Goal: Task Accomplishment & Management: Complete application form

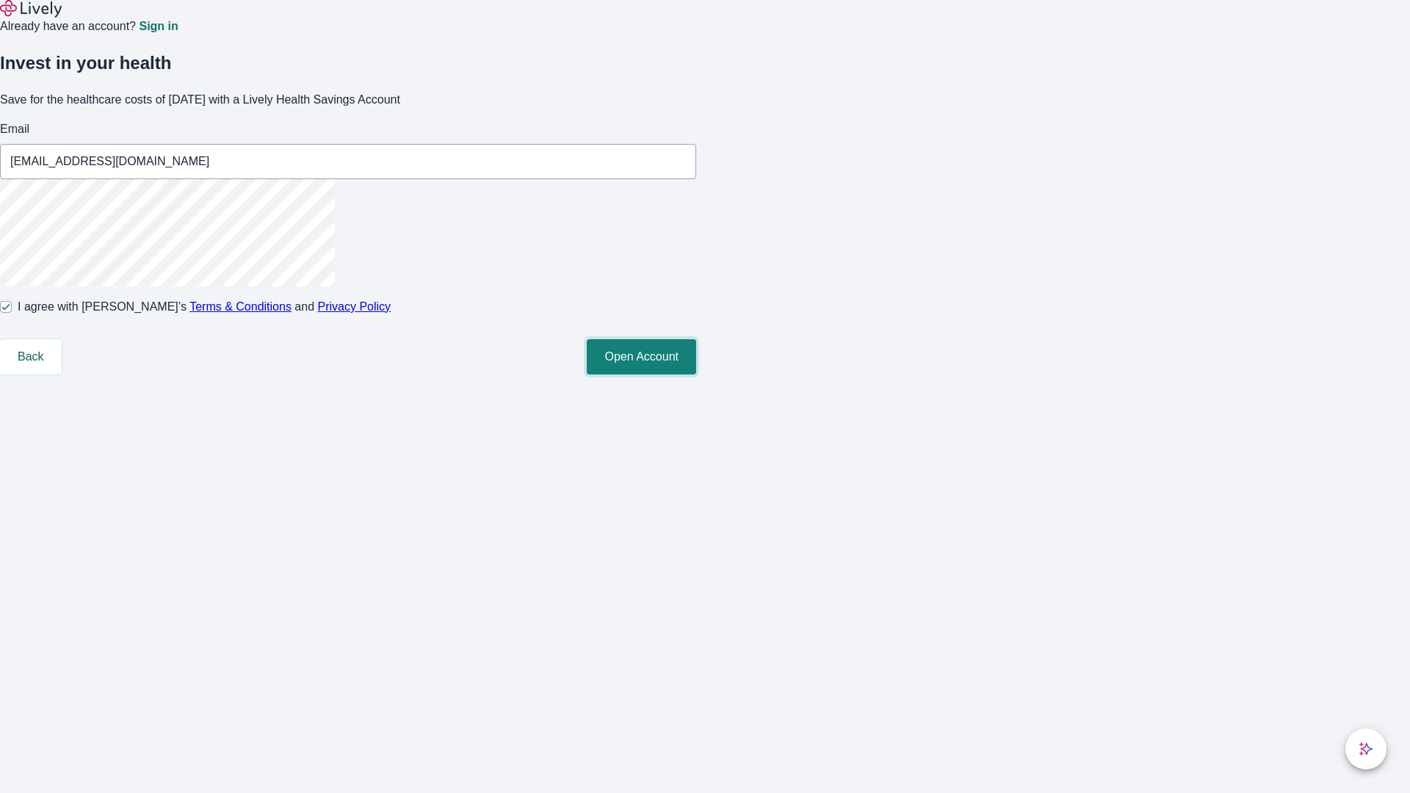
click at [696, 375] on button "Open Account" at bounding box center [641, 356] width 109 height 35
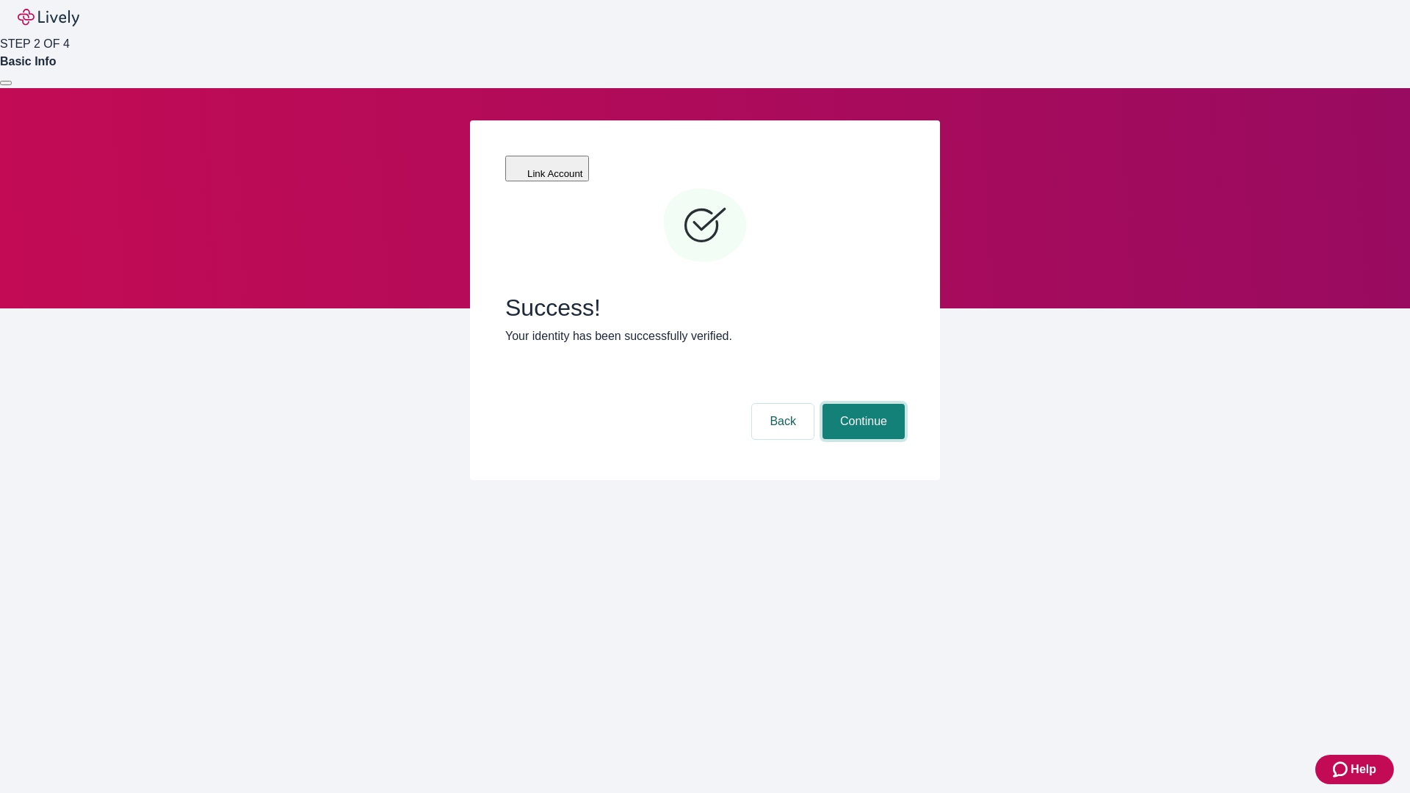
click at [861, 404] on button "Continue" at bounding box center [863, 421] width 82 height 35
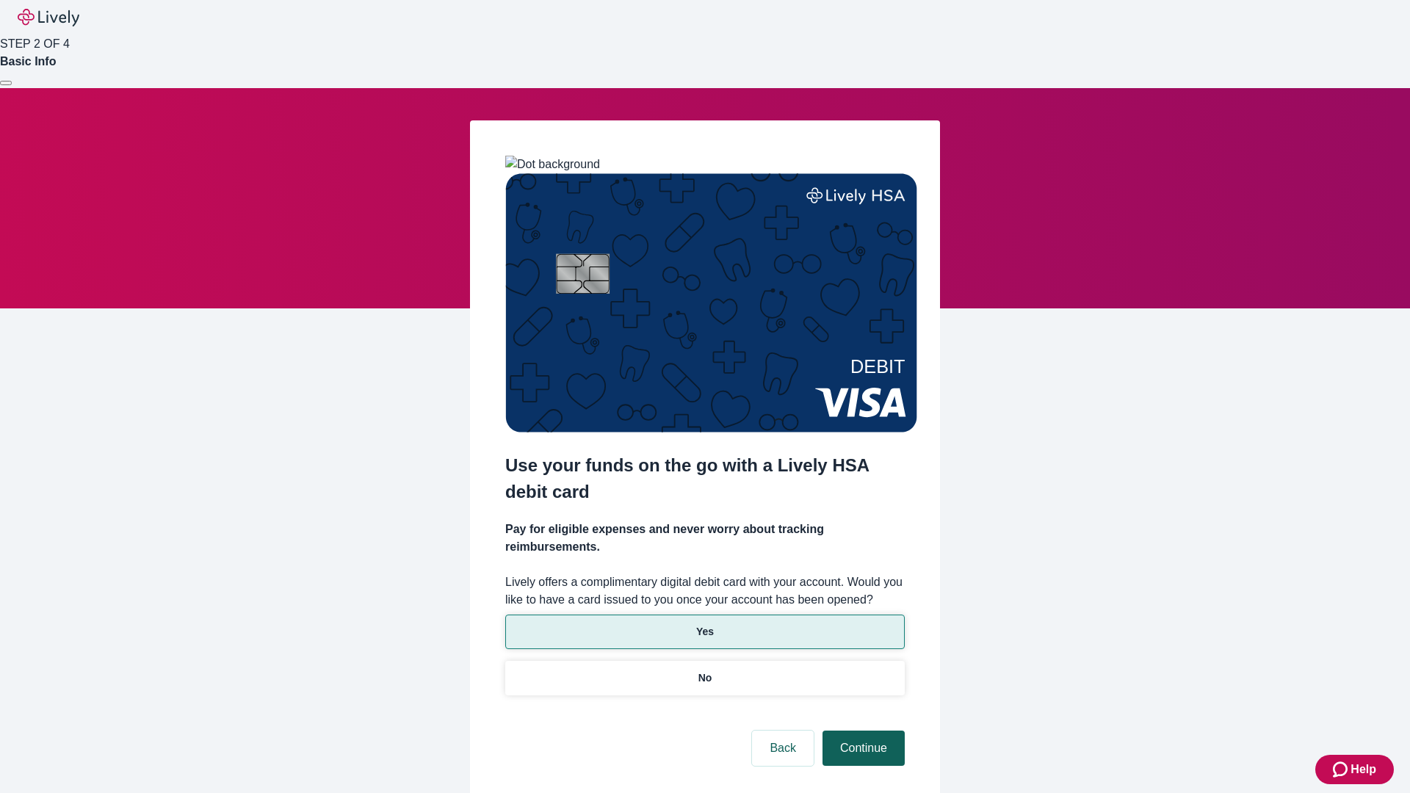
click at [704, 624] on p "Yes" at bounding box center [705, 631] width 18 height 15
click at [861, 731] on button "Continue" at bounding box center [863, 748] width 82 height 35
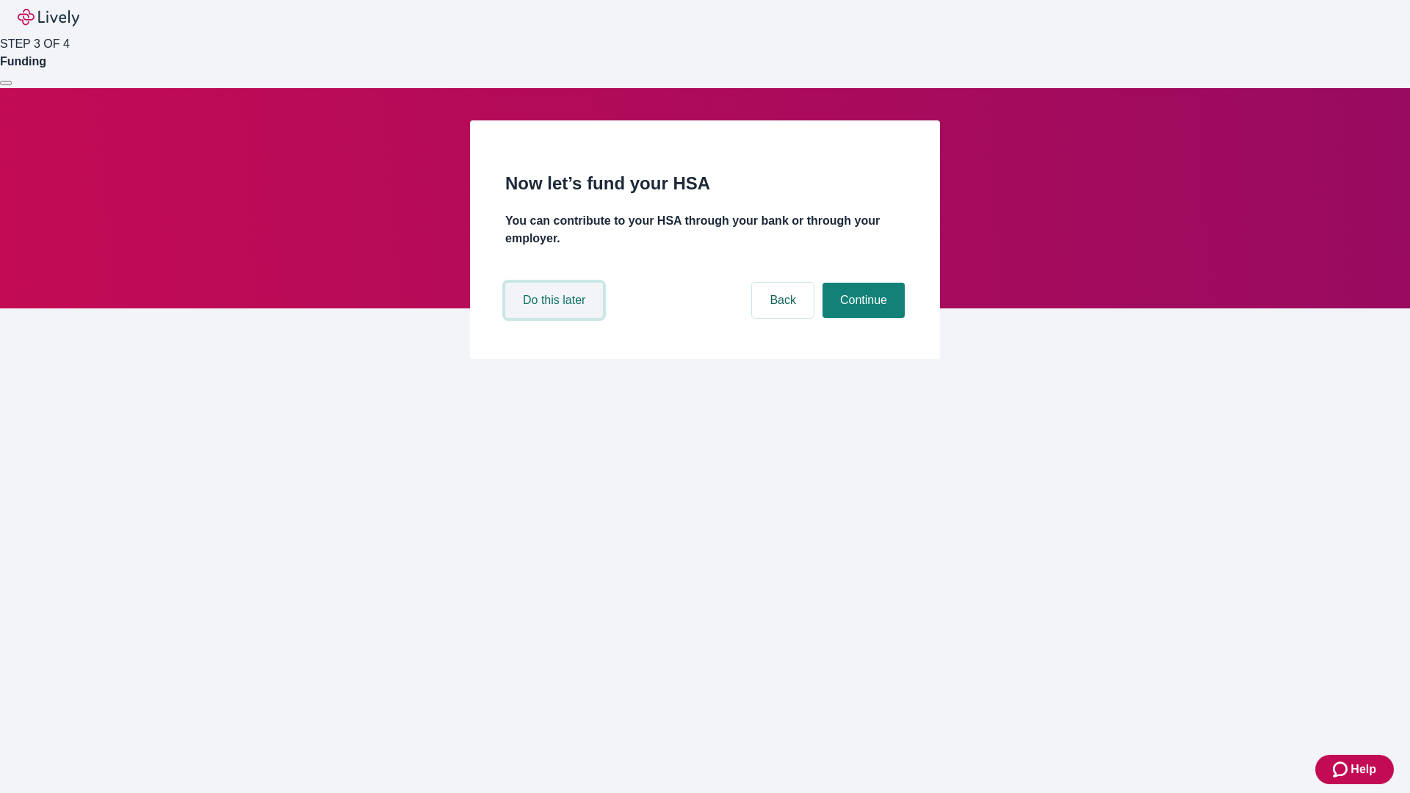
click at [556, 318] on button "Do this later" at bounding box center [554, 300] width 98 height 35
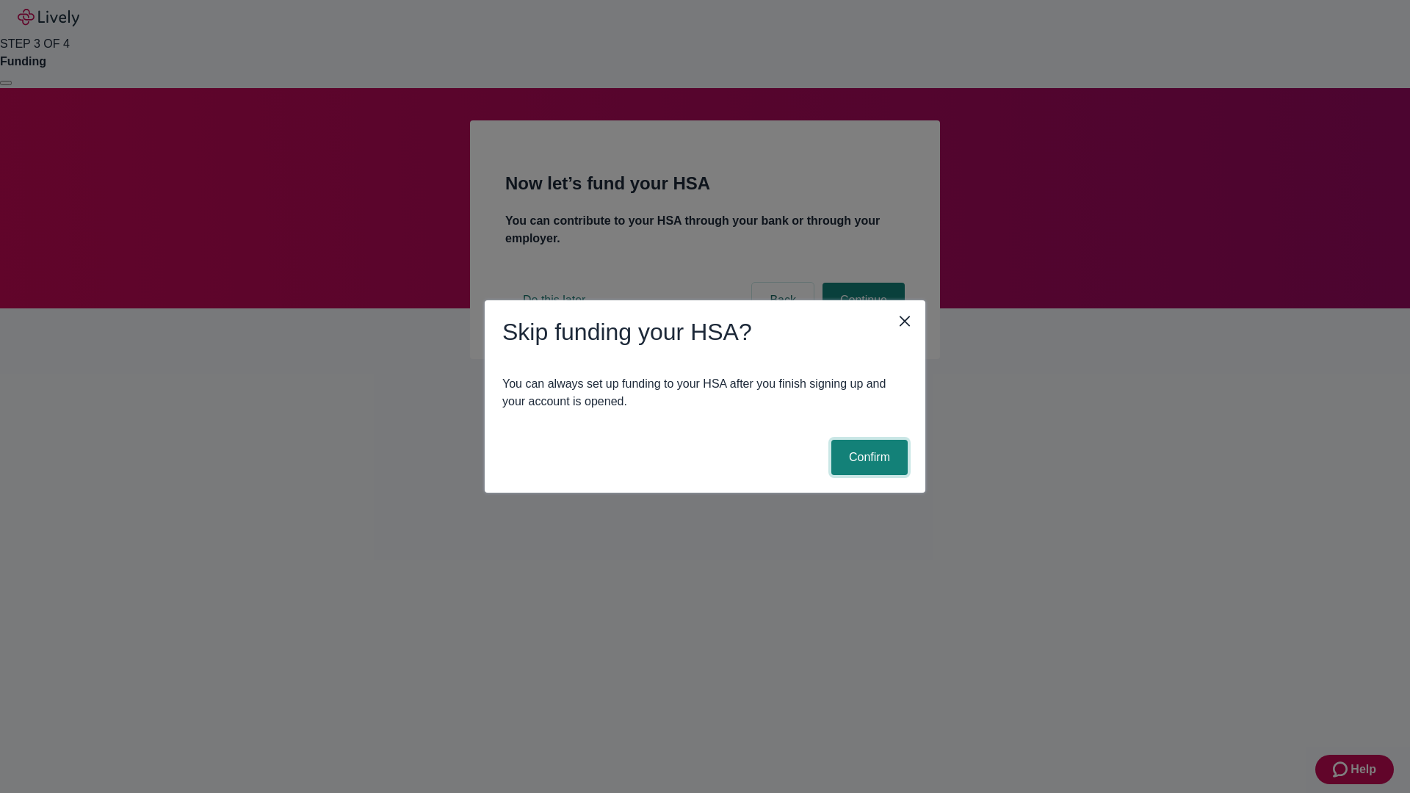
click at [867, 458] on button "Confirm" at bounding box center [869, 457] width 76 height 35
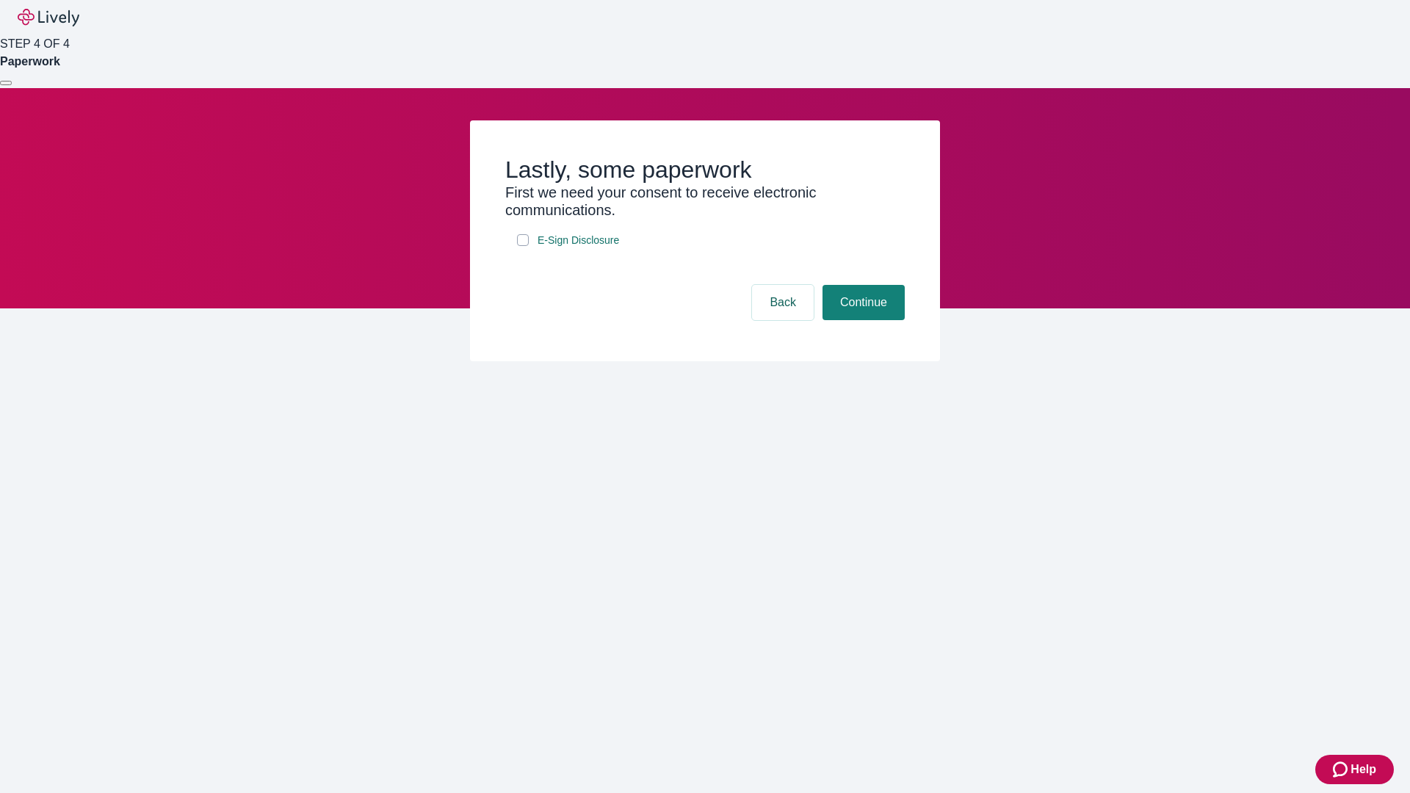
click at [523, 246] on input "E-Sign Disclosure" at bounding box center [523, 240] width 12 height 12
checkbox input "true"
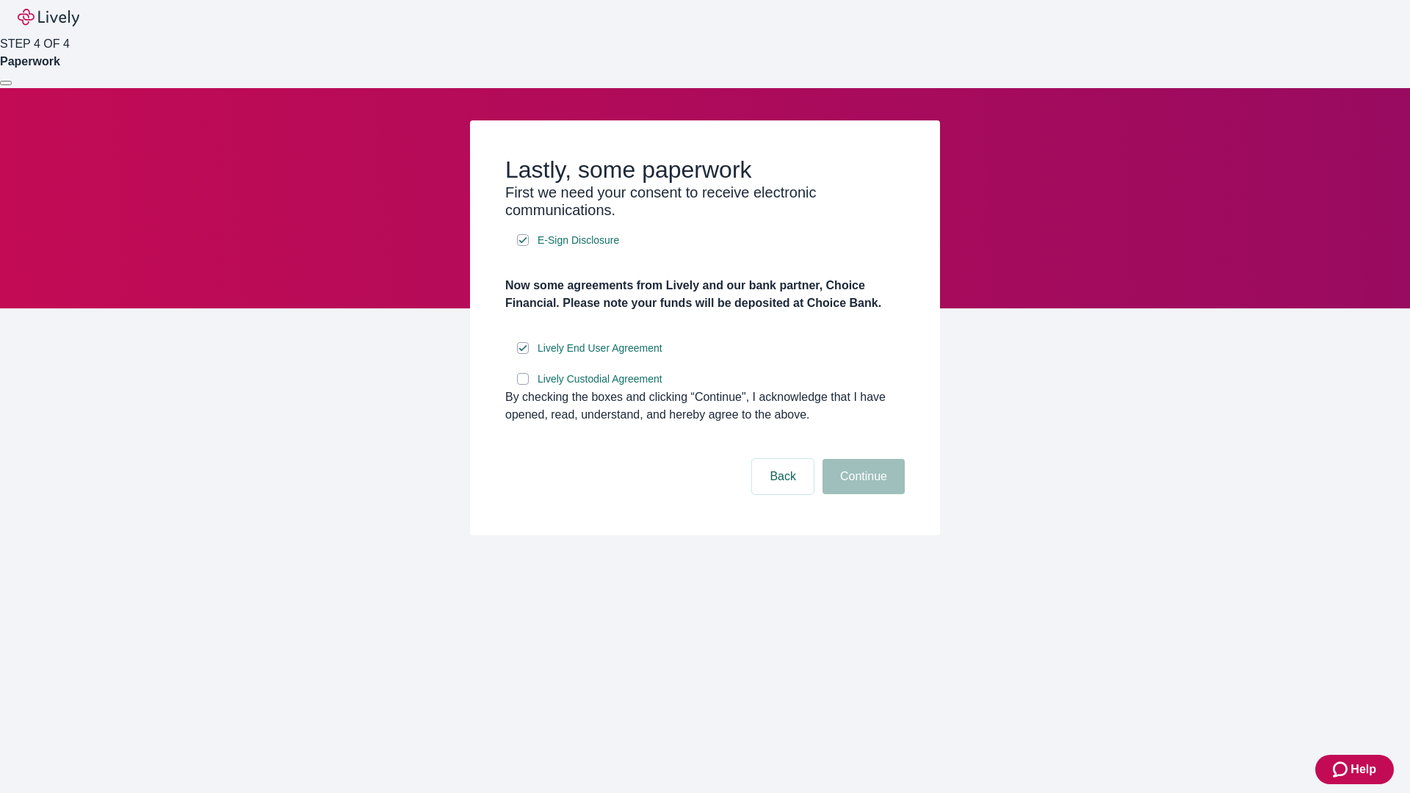
click at [523, 385] on input "Lively Custodial Agreement" at bounding box center [523, 379] width 12 height 12
checkbox input "true"
click at [861, 494] on button "Continue" at bounding box center [863, 476] width 82 height 35
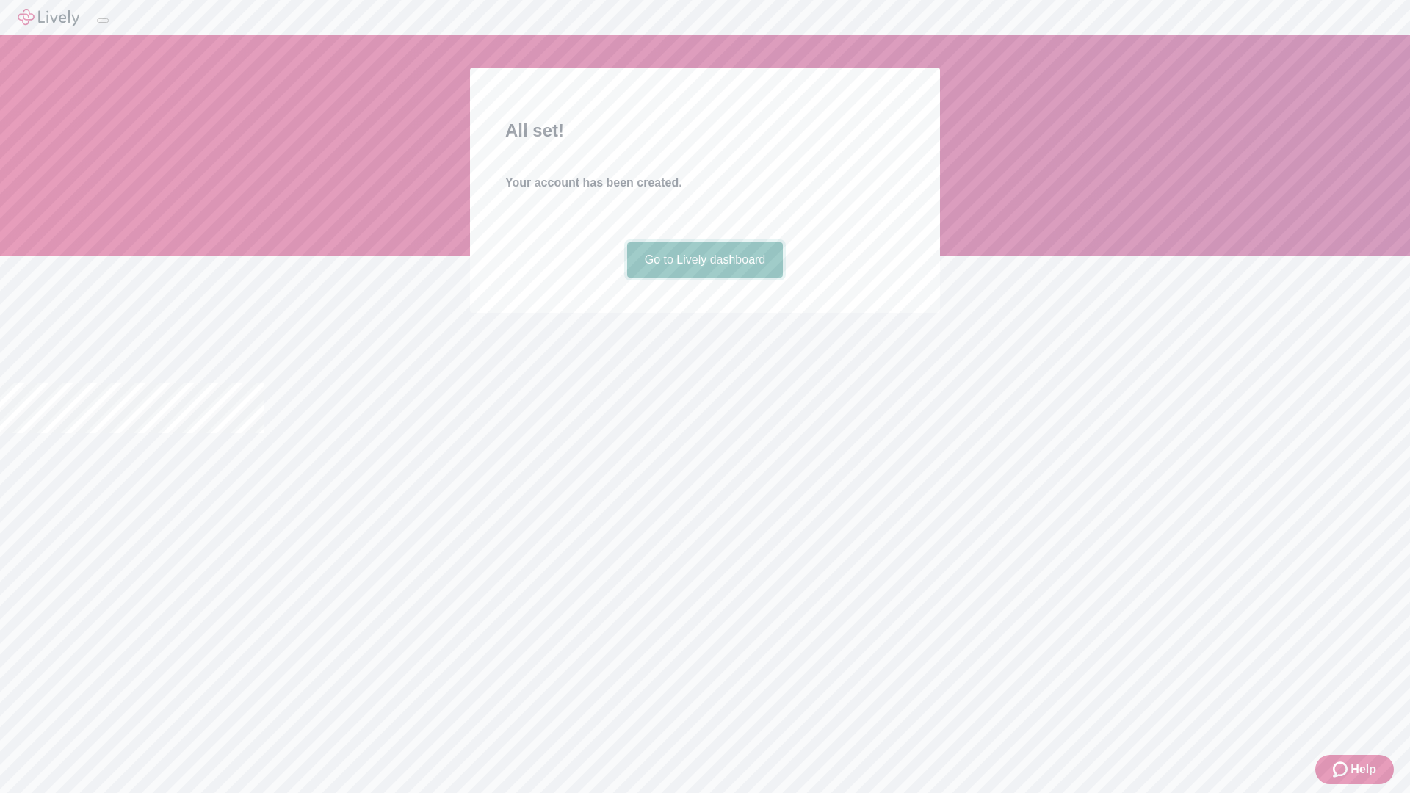
click at [704, 278] on link "Go to Lively dashboard" at bounding box center [705, 259] width 156 height 35
